Goal: Task Accomplishment & Management: Use online tool/utility

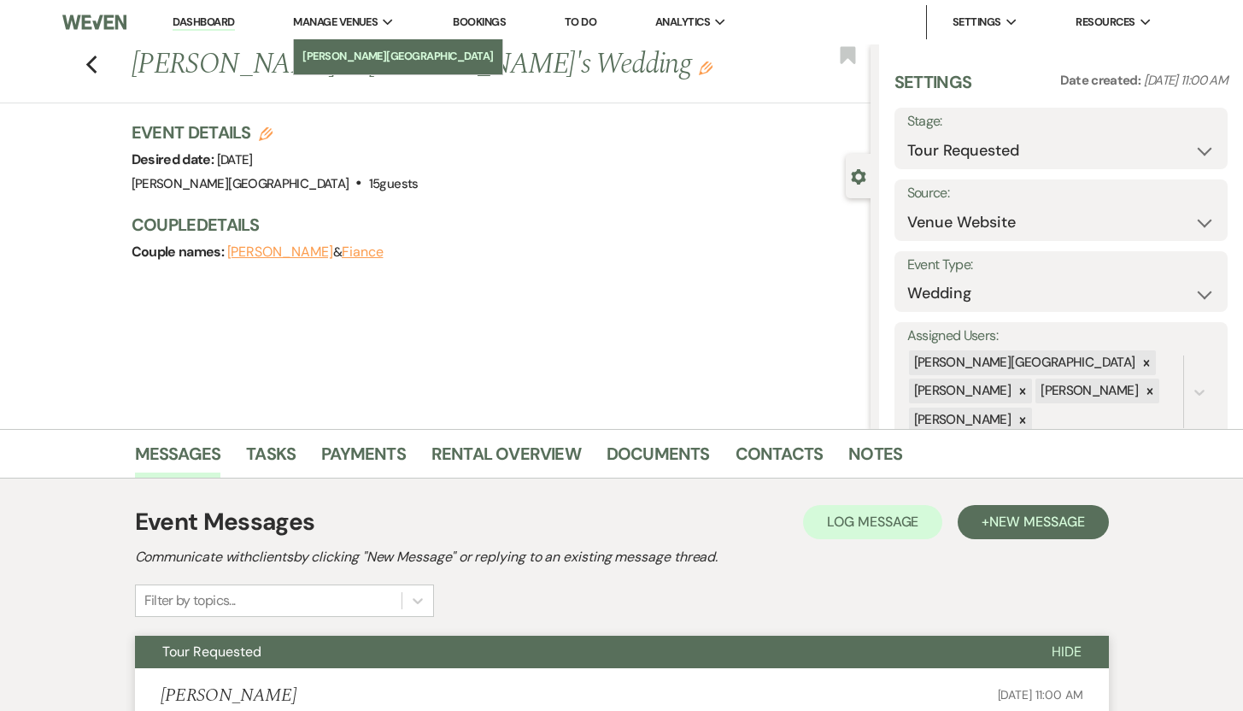
click at [352, 60] on li "[PERSON_NAME][GEOGRAPHIC_DATA]" at bounding box center [397, 56] width 191 height 17
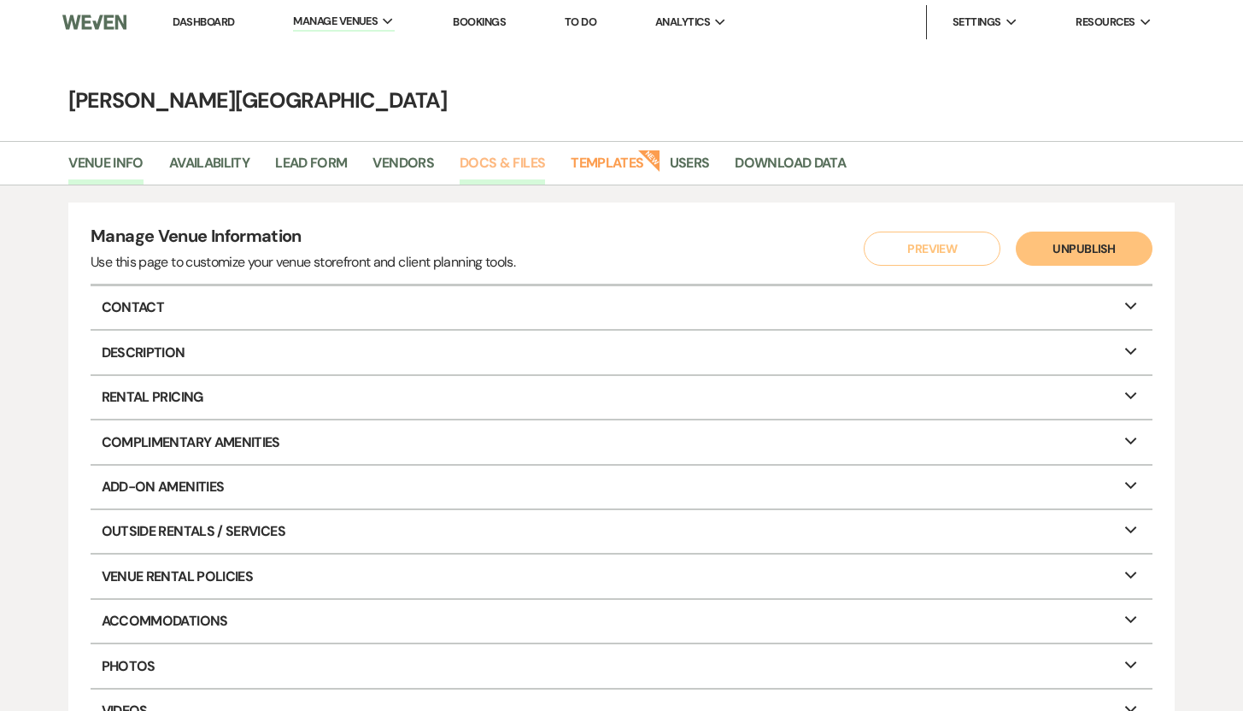
click at [462, 159] on link "Docs & Files" at bounding box center [502, 168] width 85 height 32
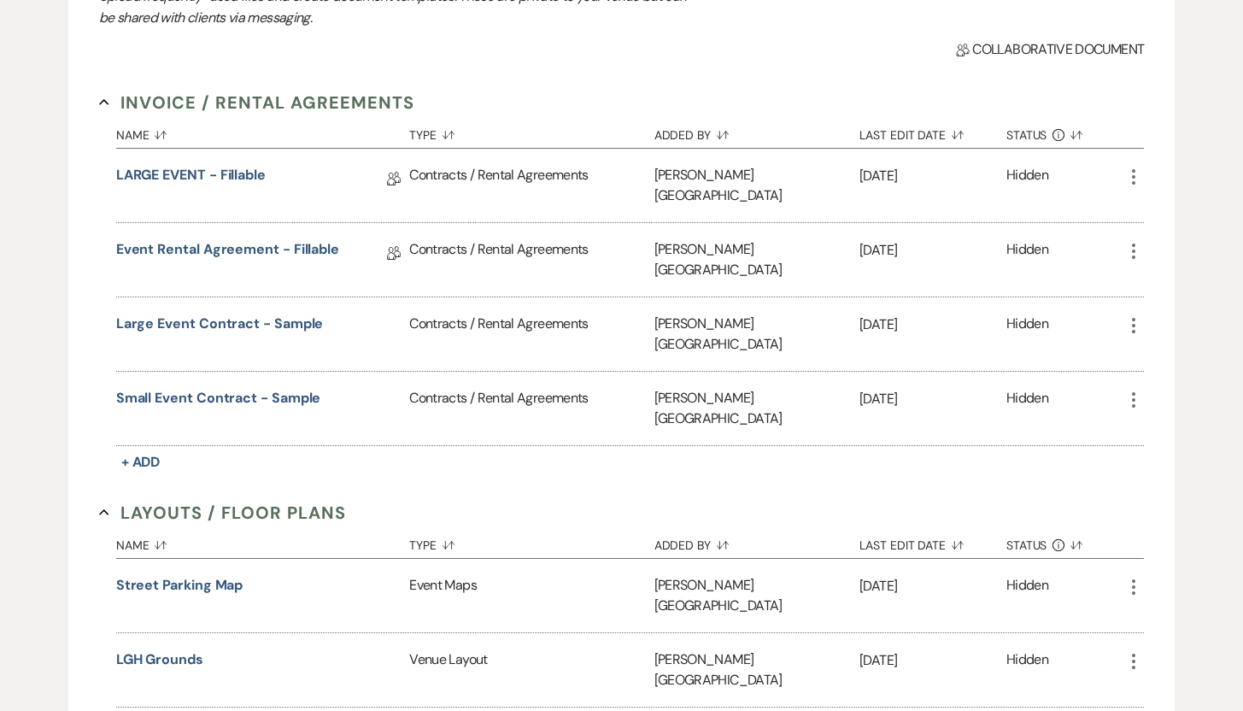
scroll to position [278, 0]
click at [220, 240] on link "Event Rental Agreement - Fillable" at bounding box center [227, 253] width 223 height 26
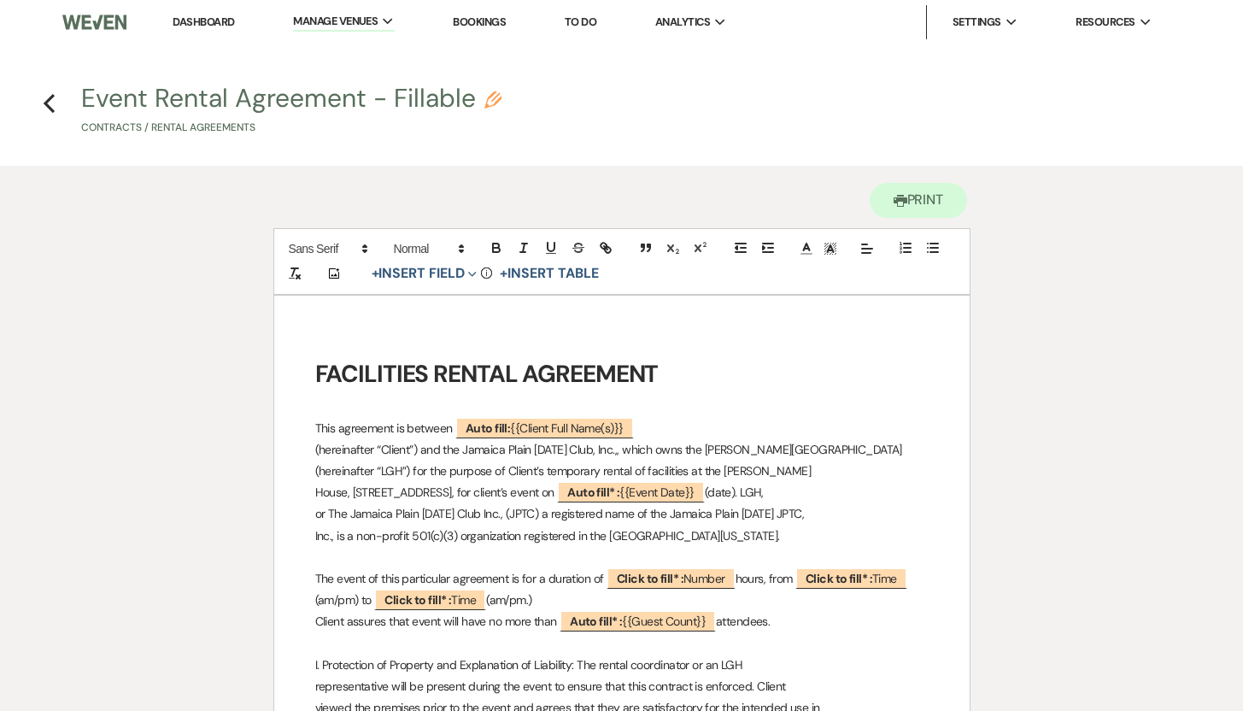
click at [315, 373] on strong "FACILITIES RENTAL AGREEMENT" at bounding box center [486, 374] width 343 height 32
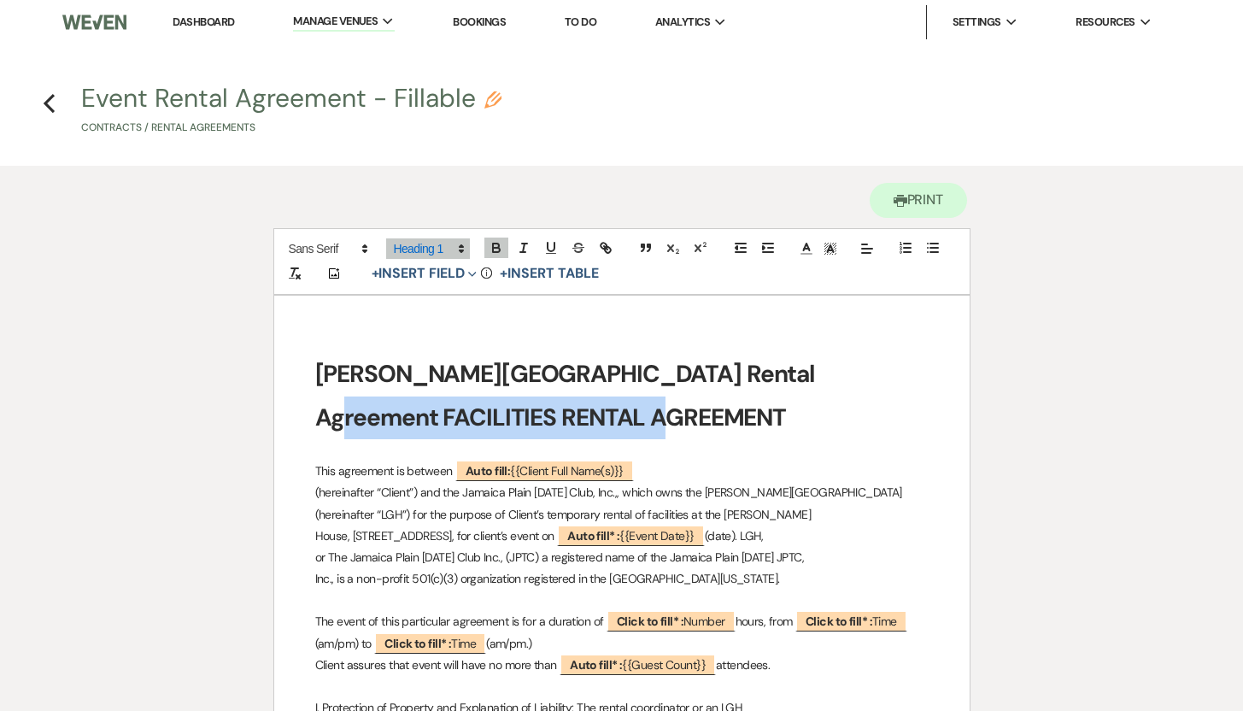
drag, startPoint x: 789, startPoint y: 371, endPoint x: 811, endPoint y: 404, distance: 39.6
click at [811, 404] on h1 "[PERSON_NAME][GEOGRAPHIC_DATA] Rental Agreement FACILITIES RENTAL AGREEMENT" at bounding box center [621, 396] width 613 height 86
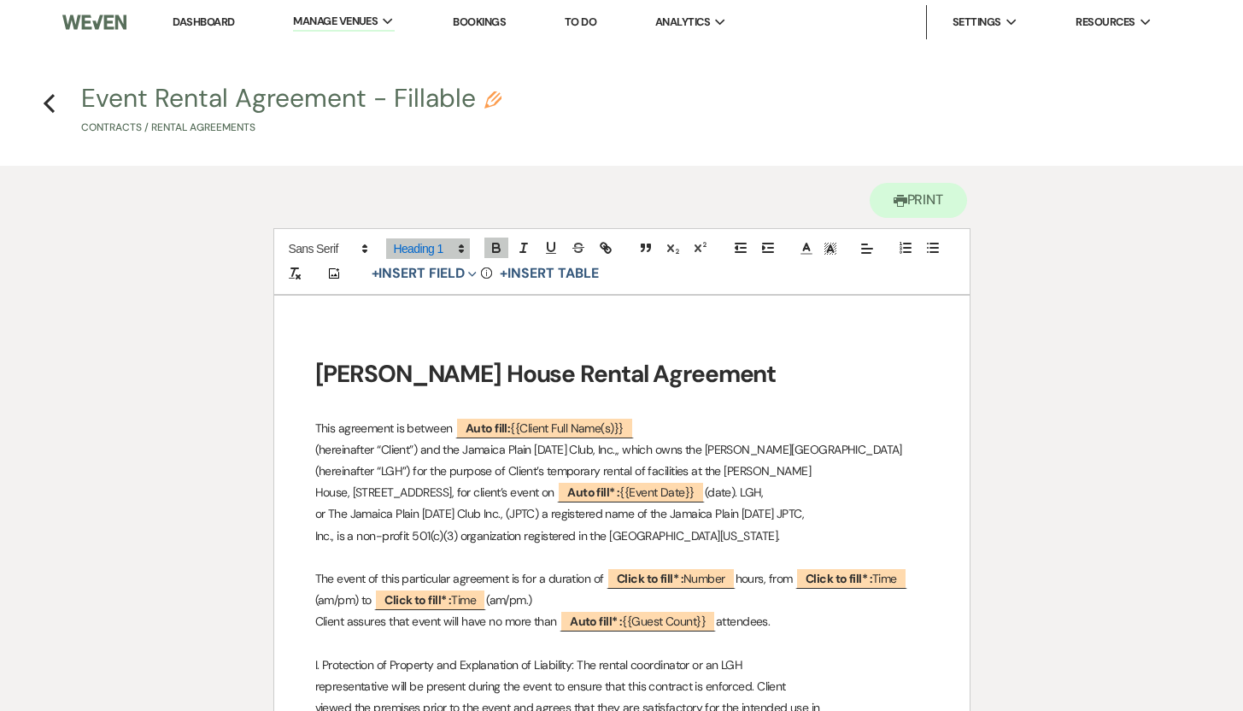
drag, startPoint x: 314, startPoint y: 375, endPoint x: 817, endPoint y: 368, distance: 503.2
click at [817, 368] on h1 "[PERSON_NAME] House Rental Agreement" at bounding box center [621, 374] width 613 height 43
click at [866, 252] on icon at bounding box center [866, 248] width 15 height 15
click at [865, 292] on icon at bounding box center [866, 291] width 14 height 14
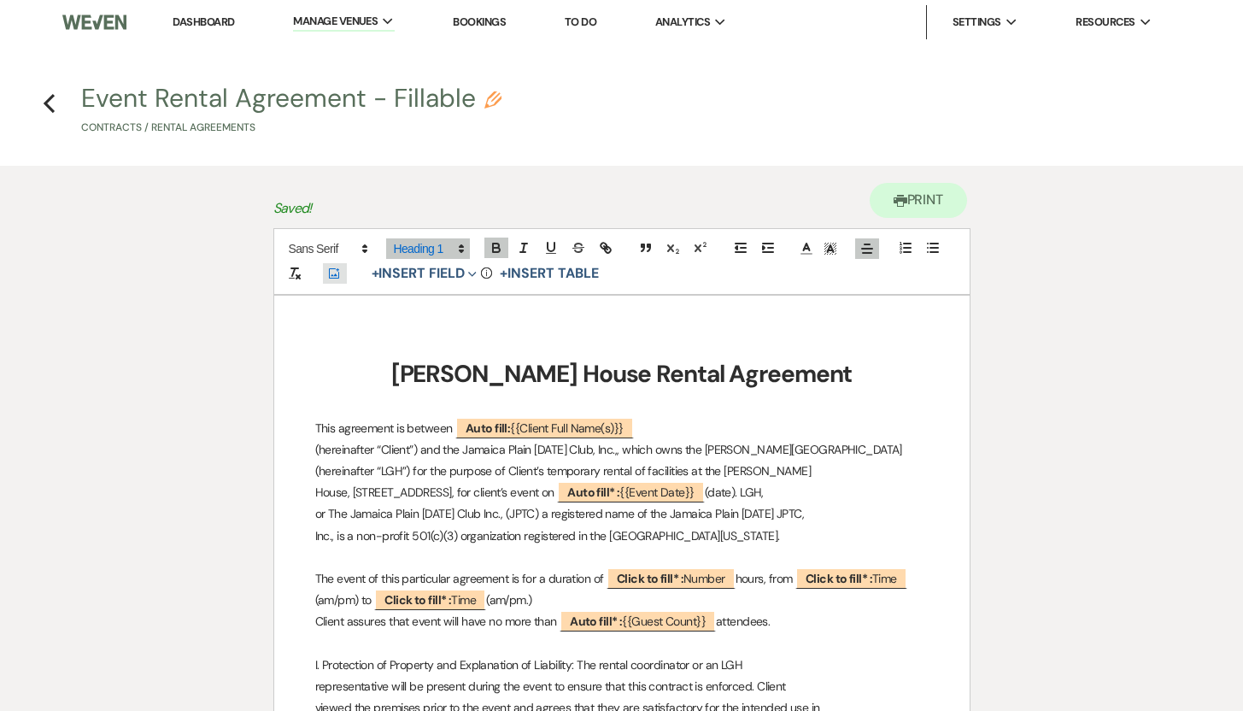
click at [332, 274] on icon "Add Photo" at bounding box center [334, 273] width 14 height 15
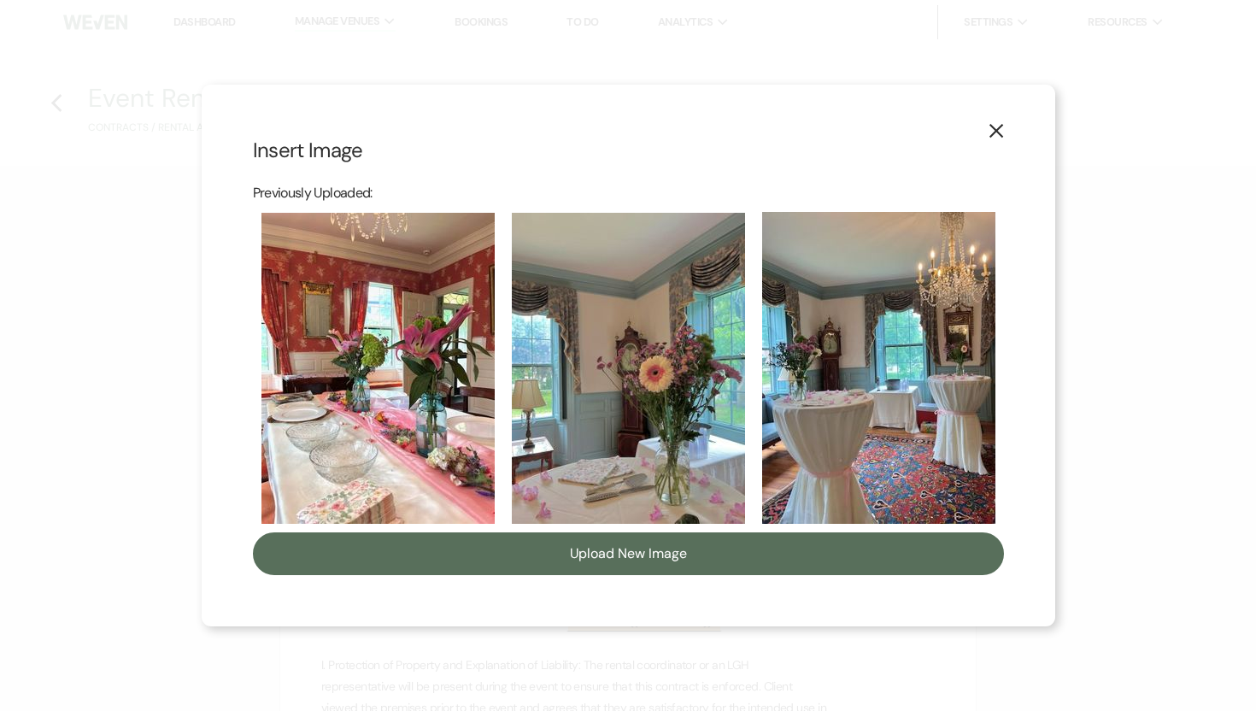
click at [993, 131] on icon "X" at bounding box center [995, 130] width 15 height 15
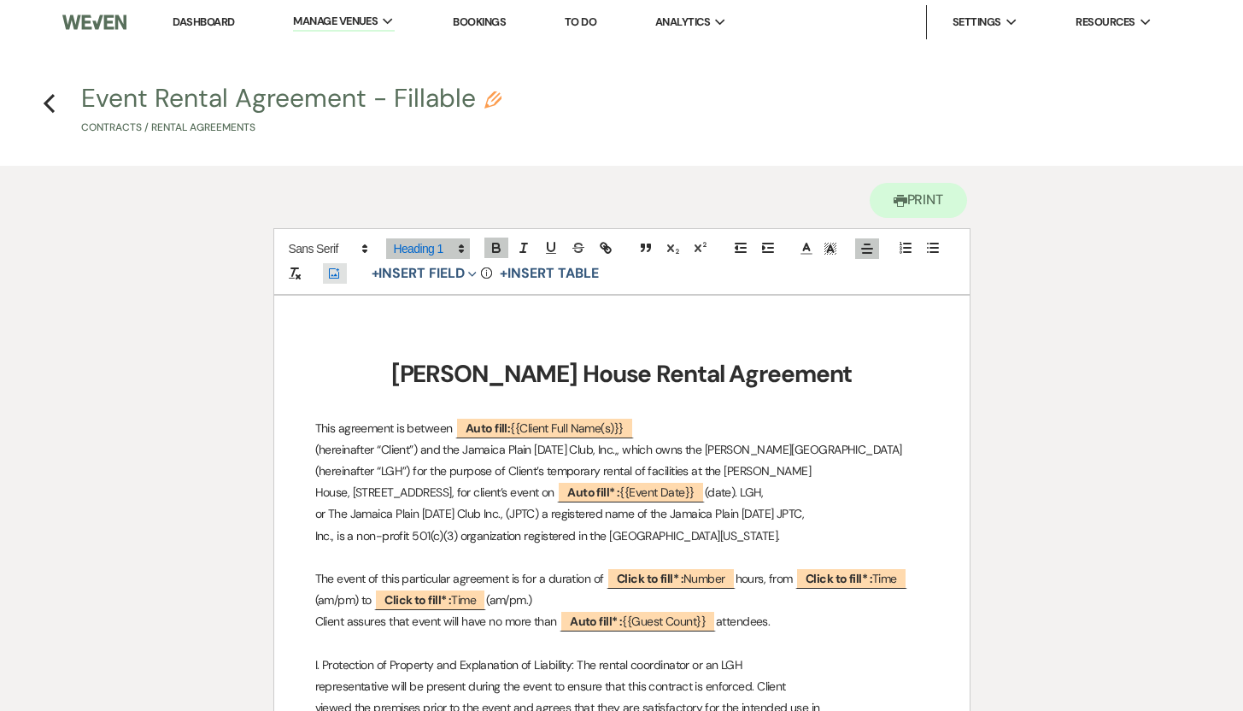
click at [334, 272] on icon "Add Photo" at bounding box center [334, 273] width 14 height 15
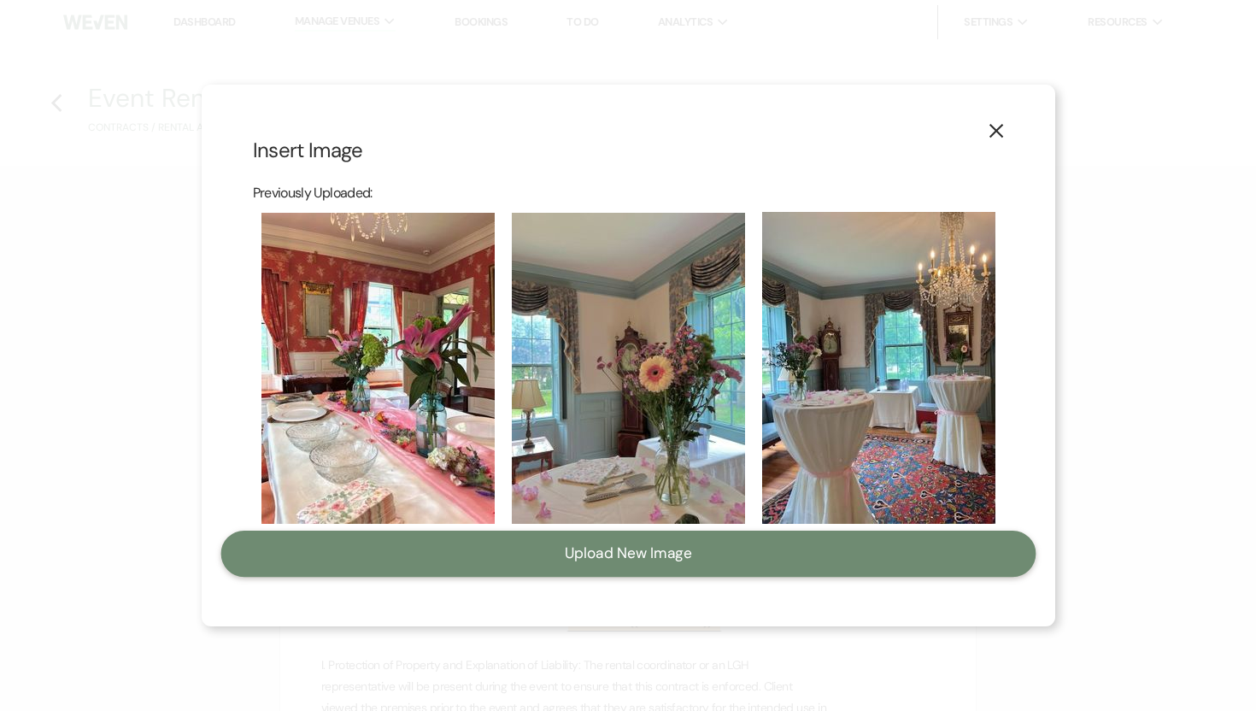
click at [571, 554] on button "Upload New Image" at bounding box center [627, 553] width 815 height 46
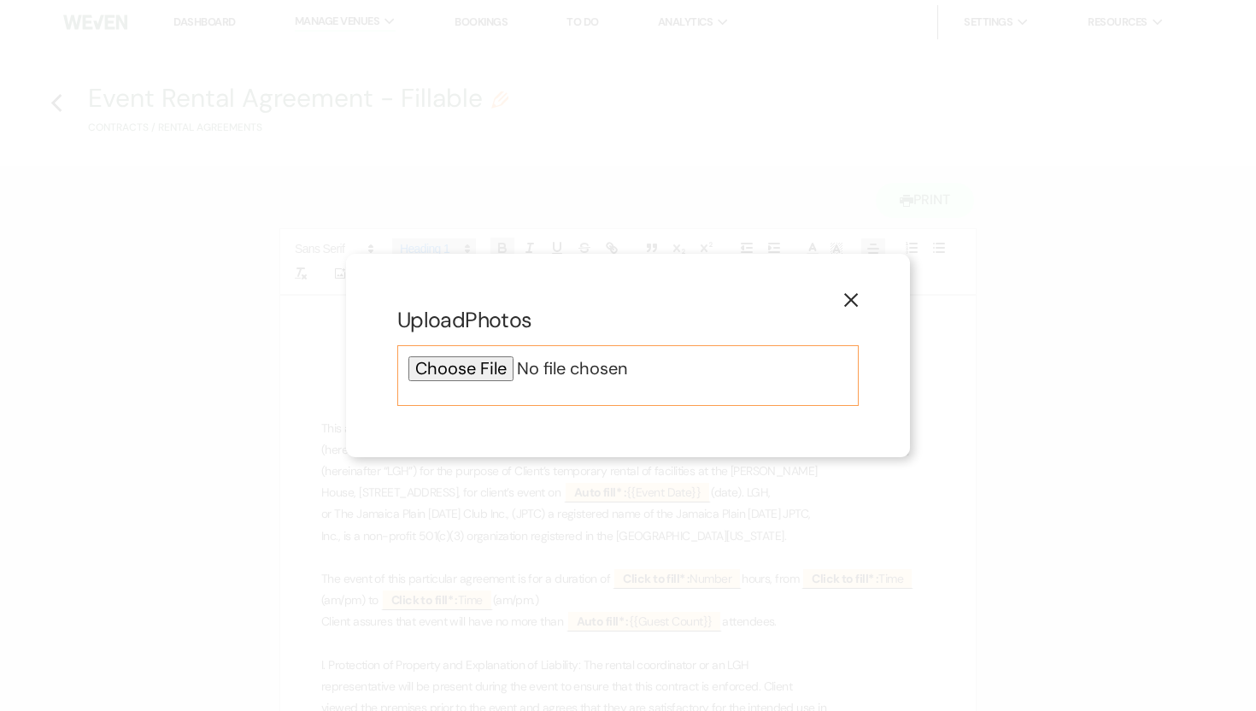
click at [471, 369] on input "file" at bounding box center [627, 368] width 439 height 25
type input "C:\fakepath\Screenshot [DATE] 2.57.46 PM.png"
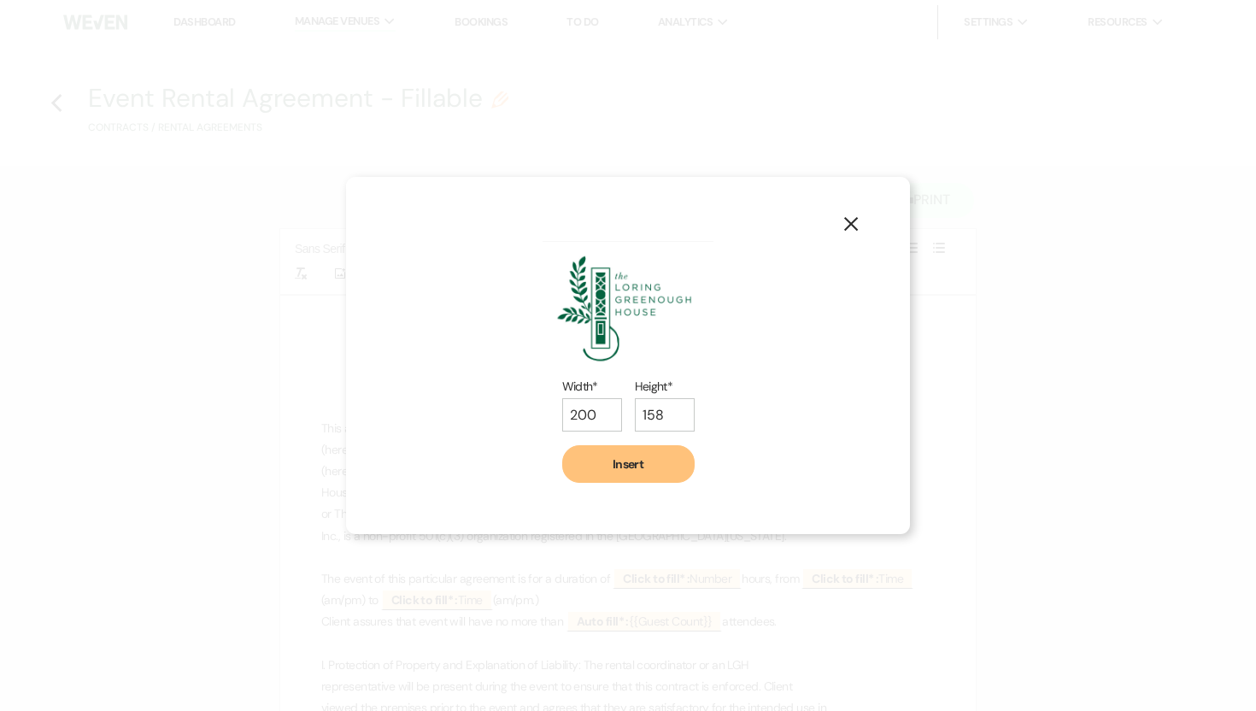
click at [623, 466] on button "Insert" at bounding box center [628, 464] width 132 height 38
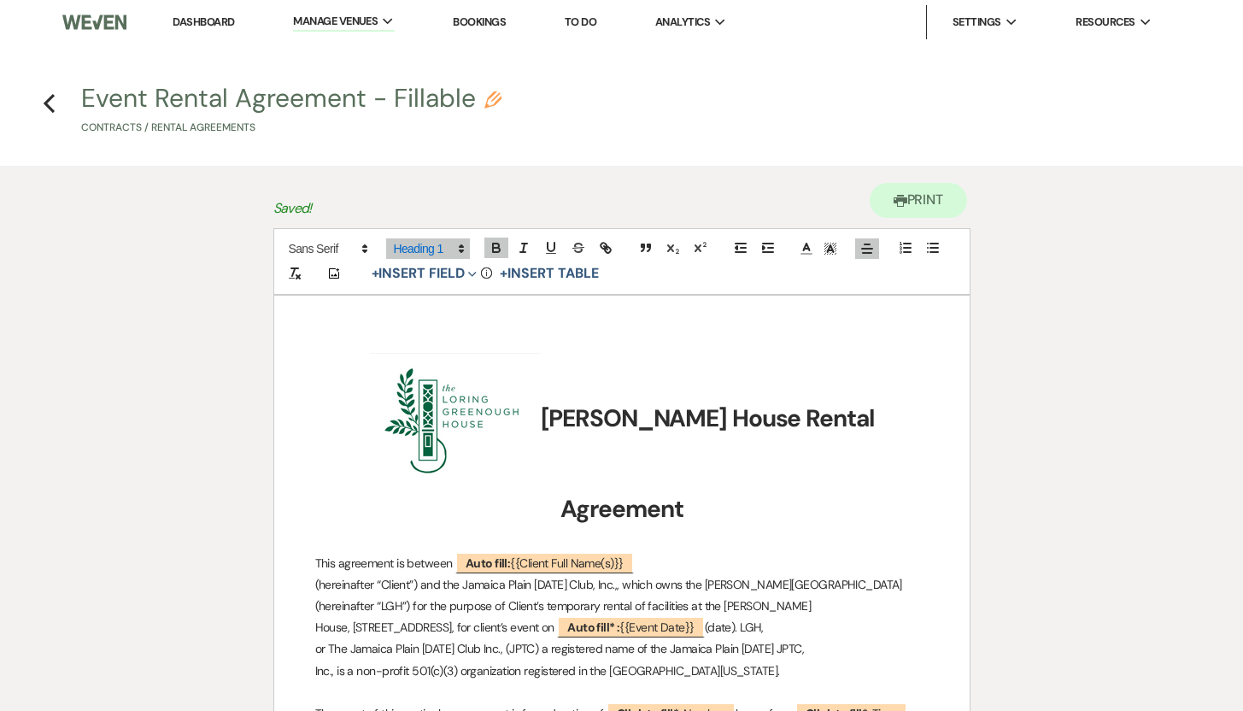
click at [482, 400] on img "﻿ ﻿" at bounding box center [455, 420] width 171 height 135
click at [541, 412] on strong "﻿ ﻿ [PERSON_NAME] House Rental Agreement" at bounding box center [624, 463] width 509 height 122
